Goal: Information Seeking & Learning: Compare options

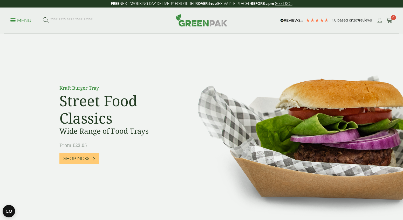
click at [20, 21] on p "Menu" at bounding box center [20, 20] width 21 height 6
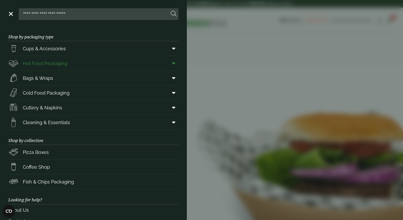
click at [60, 59] on span "Hot Food Packaging" at bounding box center [37, 63] width 59 height 10
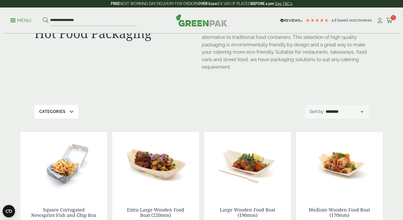
scroll to position [80, 0]
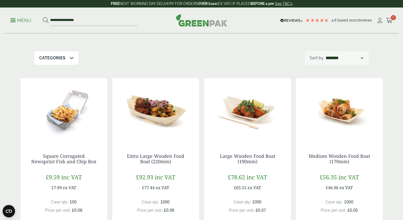
click at [162, 118] on img at bounding box center [155, 110] width 87 height 65
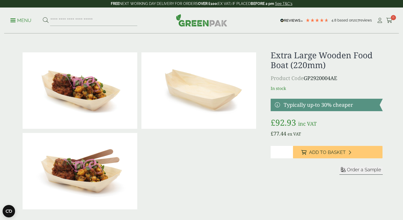
click at [18, 21] on p "Menu" at bounding box center [20, 20] width 21 height 6
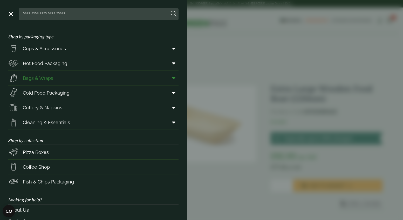
click at [173, 78] on icon at bounding box center [173, 78] width 3 height 5
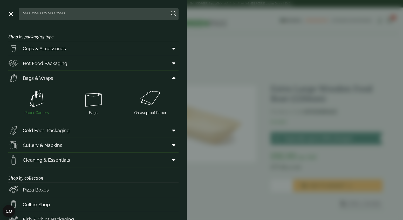
click at [36, 107] on img at bounding box center [36, 99] width 53 height 21
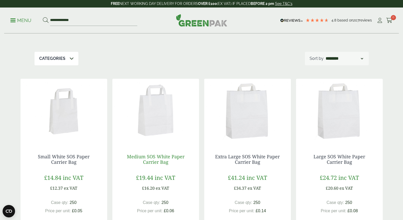
scroll to position [53, 0]
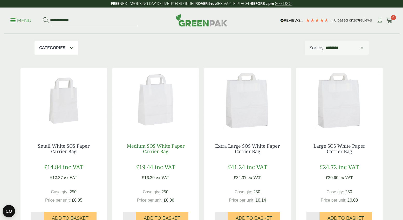
click at [149, 147] on link "Medium SOS White Paper Carrier Bag" at bounding box center [156, 149] width 58 height 12
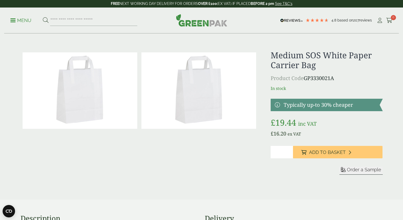
click at [199, 25] on img at bounding box center [201, 20] width 51 height 12
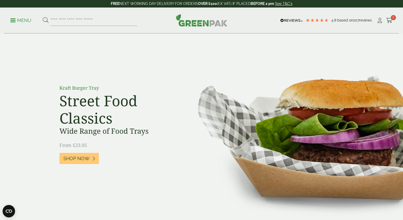
click at [21, 20] on p "Menu" at bounding box center [20, 20] width 21 height 6
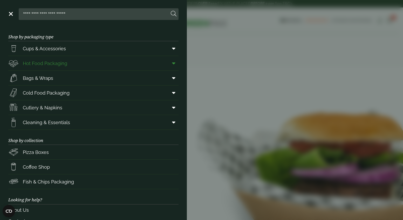
click at [173, 64] on icon at bounding box center [173, 63] width 3 height 5
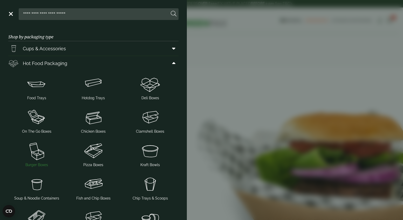
click at [37, 164] on span "Burger Boxes" at bounding box center [36, 164] width 23 height 5
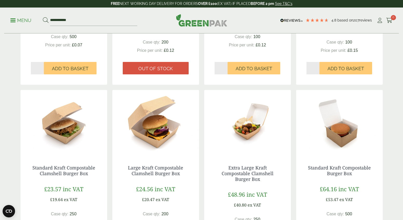
scroll to position [241, 0]
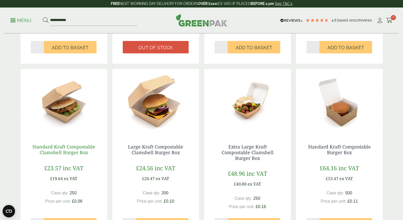
click at [66, 144] on link "Standard Kraft Compostable Clamshell Burger Box" at bounding box center [63, 150] width 63 height 12
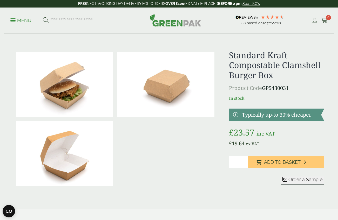
click at [19, 21] on p "Menu" at bounding box center [20, 20] width 21 height 6
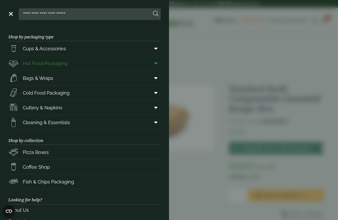
click at [154, 65] on icon at bounding box center [155, 63] width 3 height 5
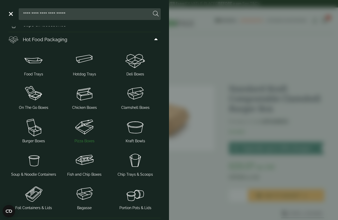
scroll to position [24, 0]
click at [133, 173] on span "Chip Trays & Scoops" at bounding box center [135, 174] width 35 height 5
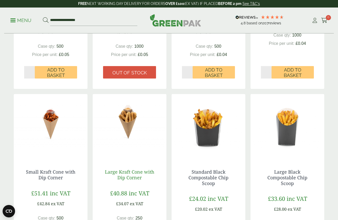
click at [117, 173] on link "Large Kraft Cone with Dip Corner" at bounding box center [129, 175] width 49 height 12
